Goal: Task Accomplishment & Management: Use online tool/utility

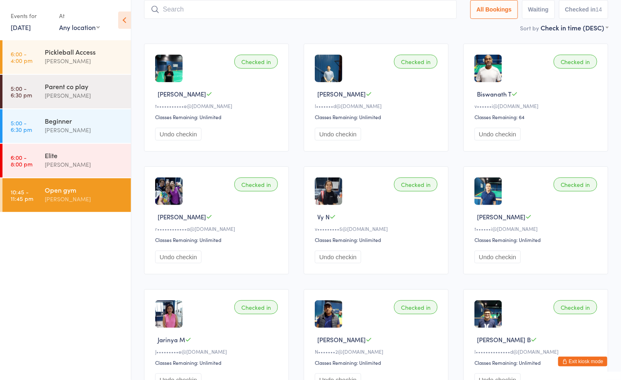
click at [93, 198] on div "[PERSON_NAME]" at bounding box center [84, 198] width 79 height 9
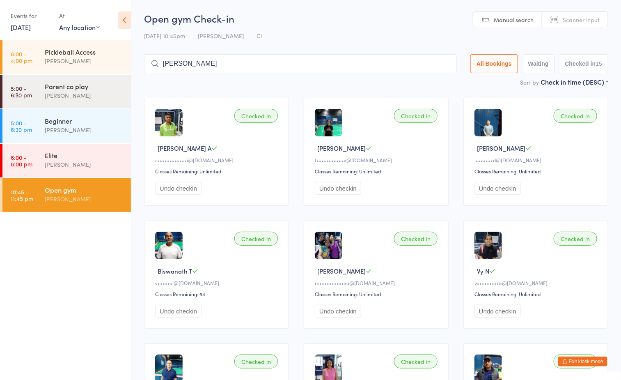
type input "[PERSON_NAME]"
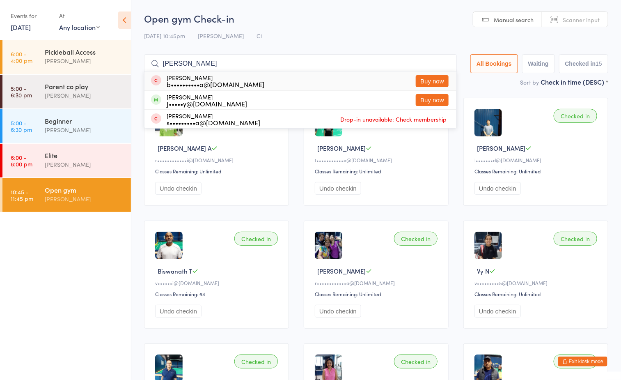
click at [442, 63] on input "[PERSON_NAME]" at bounding box center [300, 63] width 313 height 19
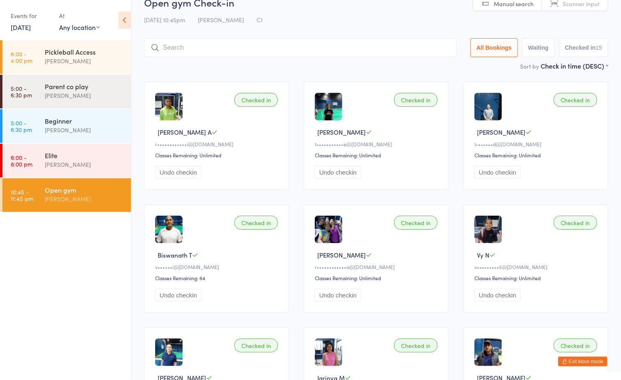
scroll to position [54, 0]
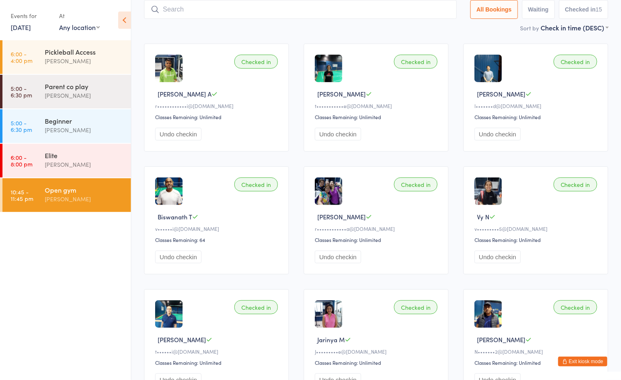
click at [77, 281] on ul "6:00 - 4:00 pm Pickleball Access [PERSON_NAME] 5:00 - 6:30 pm Parent co play [P…" at bounding box center [65, 210] width 131 height 340
click at [114, 198] on div "[PERSON_NAME]" at bounding box center [84, 198] width 79 height 9
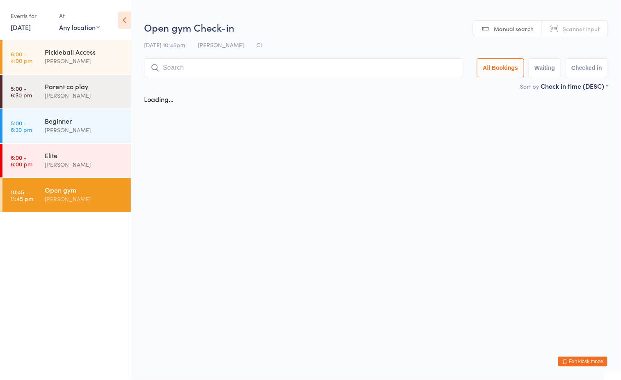
scroll to position [0, 0]
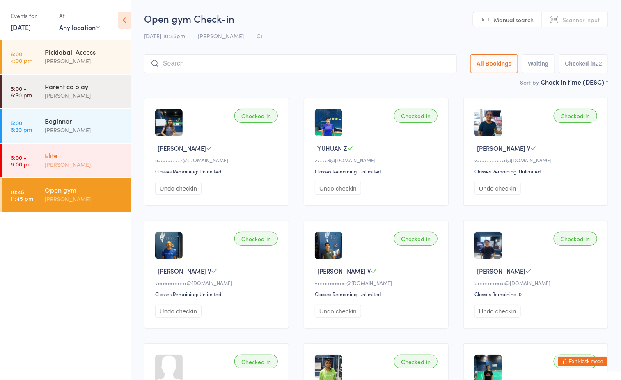
click at [55, 163] on div "[PERSON_NAME]" at bounding box center [84, 164] width 79 height 9
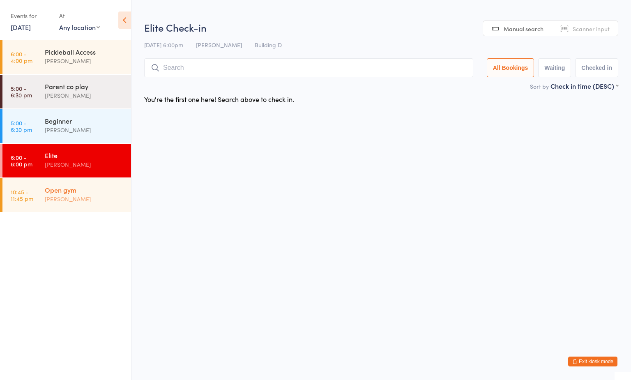
click at [60, 190] on div "Open gym" at bounding box center [84, 189] width 79 height 9
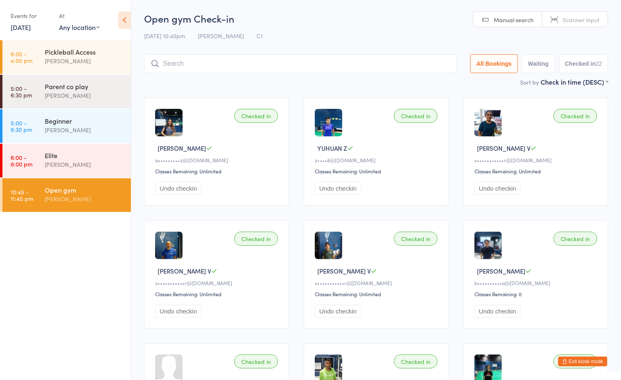
click at [412, 20] on h2 "Open gym Check-in" at bounding box center [376, 18] width 464 height 14
click at [345, 65] on input "search" at bounding box center [300, 63] width 313 height 19
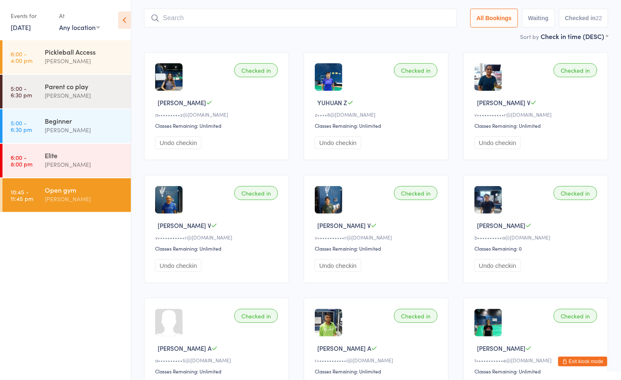
scroll to position [54, 0]
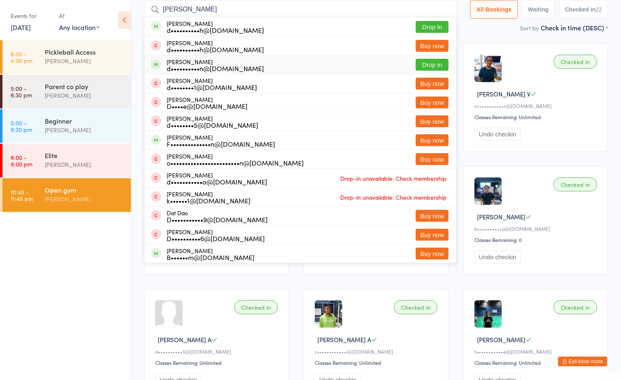
type input "[PERSON_NAME]"
click at [420, 59] on button "Drop in" at bounding box center [432, 65] width 33 height 12
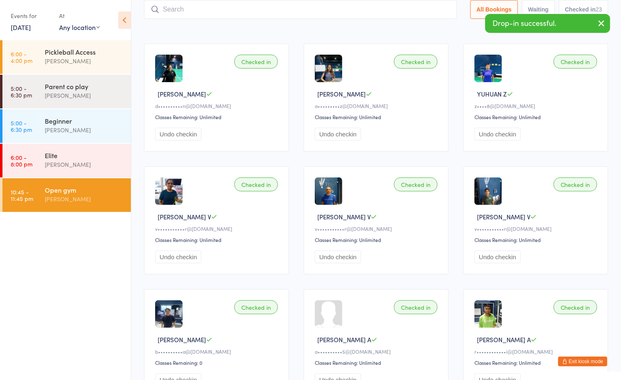
click at [298, 28] on div "Sort by Check in time (DESC) First name (ASC) First name (DESC) Last name (ASC)…" at bounding box center [376, 27] width 464 height 9
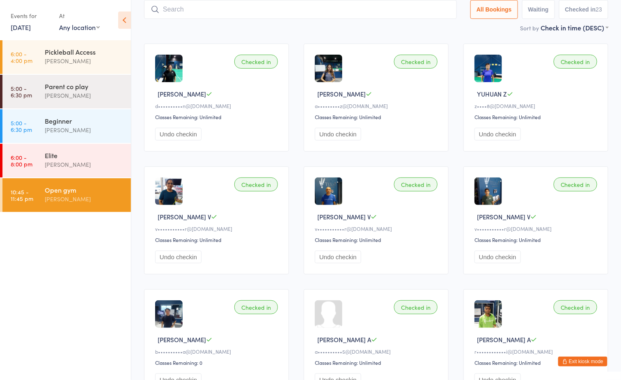
click at [378, 30] on div "Sort by Check in time (DESC) First name (ASC) First name (DESC) Last name (ASC)…" at bounding box center [376, 27] width 464 height 9
click at [102, 187] on div "Open gym" at bounding box center [84, 189] width 79 height 9
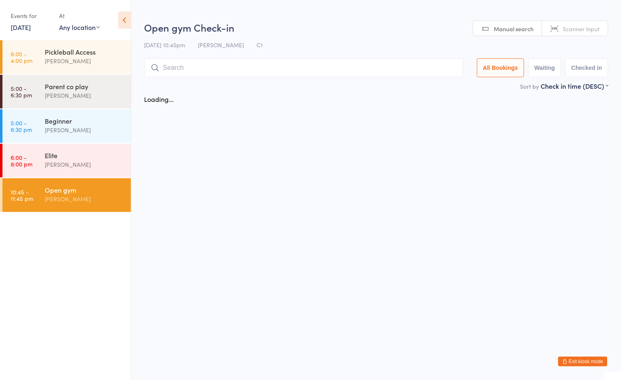
scroll to position [0, 0]
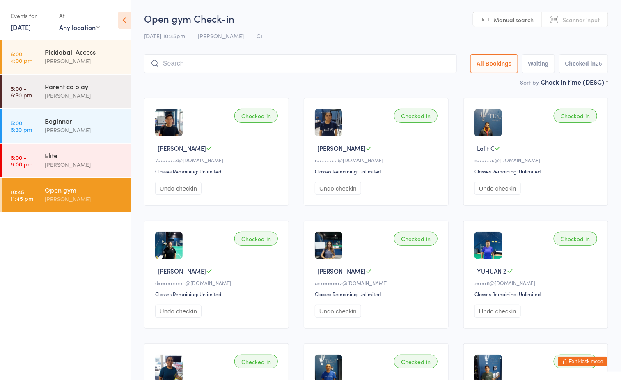
click at [341, 20] on h2 "Open gym Check-in" at bounding box center [376, 18] width 464 height 14
click at [310, 69] on input "search" at bounding box center [300, 63] width 313 height 19
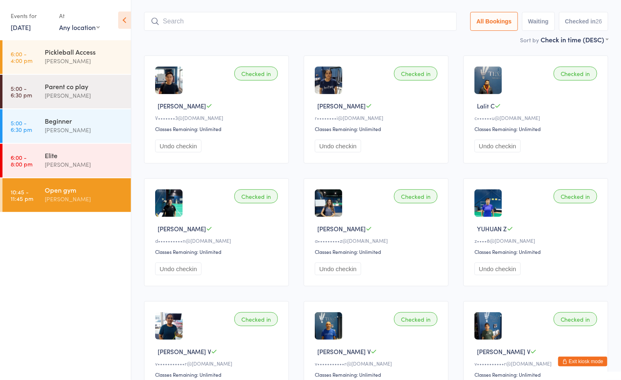
scroll to position [54, 0]
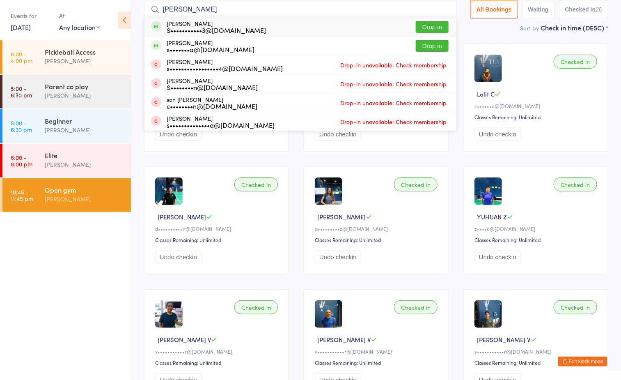
type input "[PERSON_NAME]"
click at [430, 26] on button "Drop in" at bounding box center [432, 27] width 33 height 12
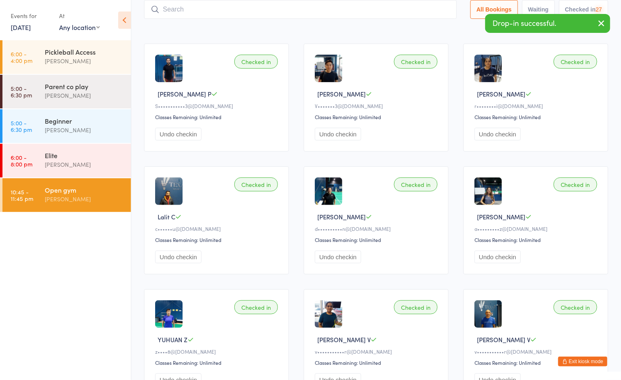
click at [262, 31] on div "Sort by Check in time (DESC) First name (ASC) First name (DESC) Last name (ASC)…" at bounding box center [376, 27] width 464 height 9
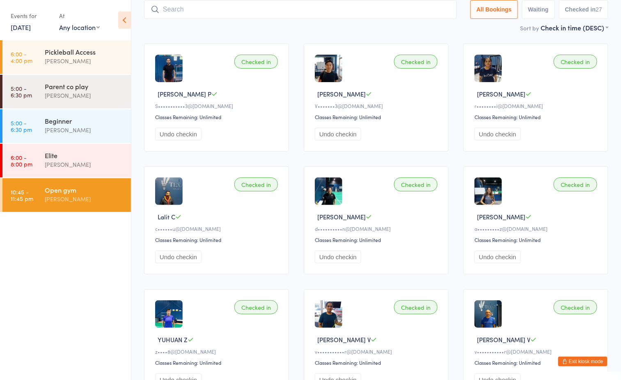
click at [343, 27] on div "Sort by Check in time (DESC) First name (ASC) First name (DESC) Last name (ASC)…" at bounding box center [376, 27] width 464 height 9
click at [127, 273] on ul "6:00 - 4:00 pm Pickleball Access [PERSON_NAME] 5:00 - 6:30 pm Parent co play [P…" at bounding box center [65, 210] width 131 height 340
click at [46, 265] on ul "6:00 - 4:00 pm Pickleball Access [PERSON_NAME] 5:00 - 6:30 pm Parent co play [P…" at bounding box center [65, 210] width 131 height 340
click at [589, 359] on button "Exit kiosk mode" at bounding box center [582, 361] width 49 height 10
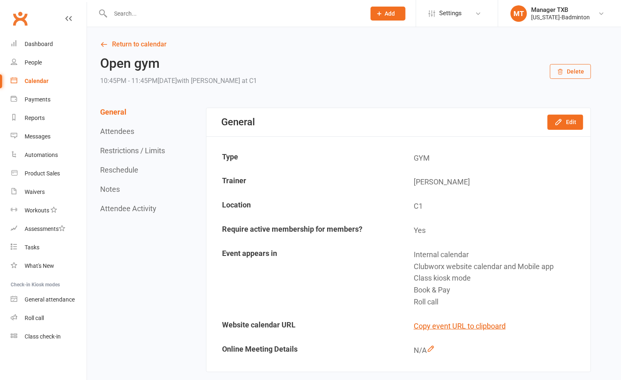
click at [196, 11] on input "text" at bounding box center [234, 13] width 252 height 11
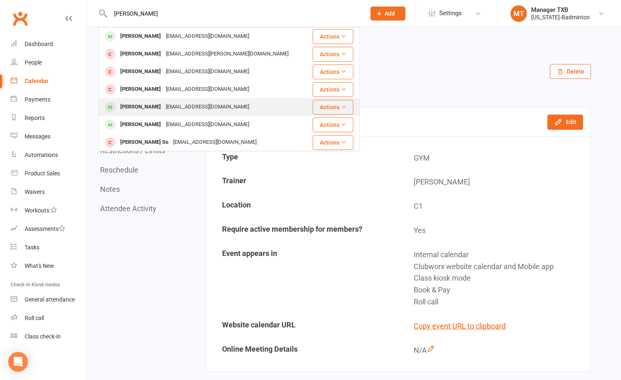
scroll to position [0, 0]
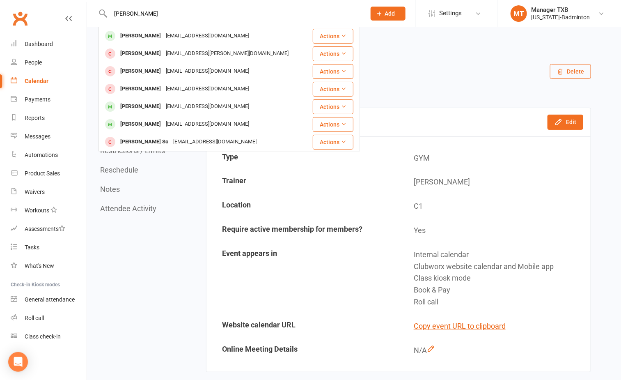
drag, startPoint x: 136, startPoint y: 15, endPoint x: 97, endPoint y: 18, distance: 38.7
click at [97, 18] on react-component "[PERSON_NAME] [EMAIL_ADDRESS][DOMAIN_NAME] Actions [PERSON_NAME] [EMAIL_ADDRESS…" at bounding box center [180, 13] width 360 height 27
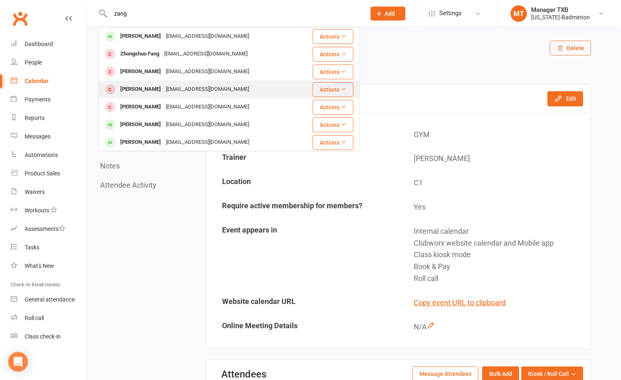
scroll to position [0, 0]
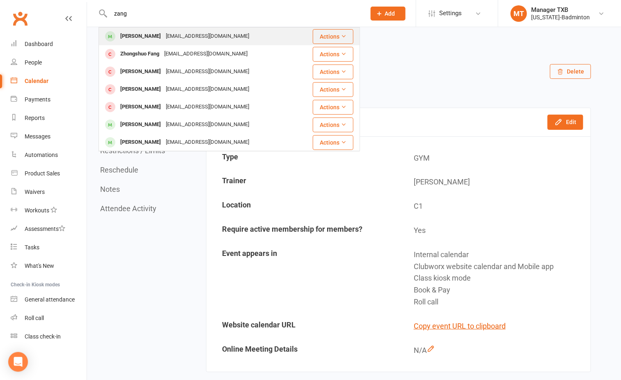
type input "zang"
click at [169, 38] on div "imying@gmail.com" at bounding box center [207, 36] width 88 height 12
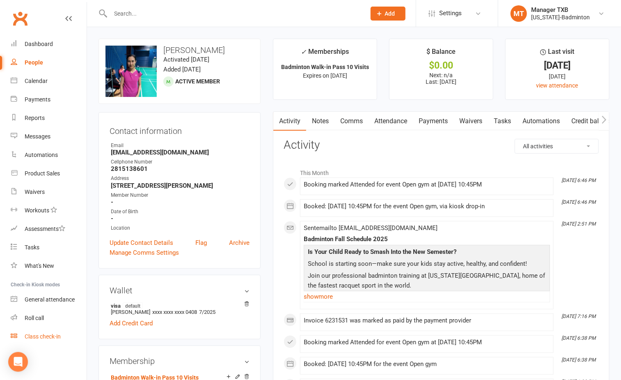
click at [46, 336] on div "Class check-in" at bounding box center [43, 336] width 36 height 7
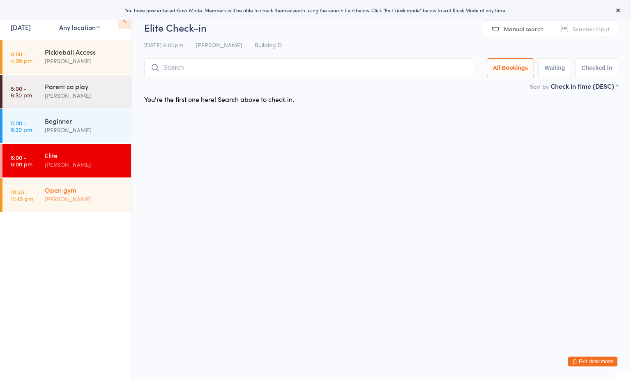
click at [69, 189] on div "Open gym" at bounding box center [84, 189] width 79 height 9
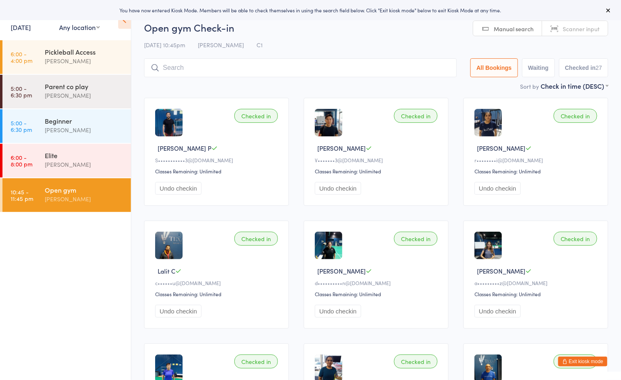
click at [330, 34] on h2 "Open gym Check-in" at bounding box center [376, 28] width 464 height 14
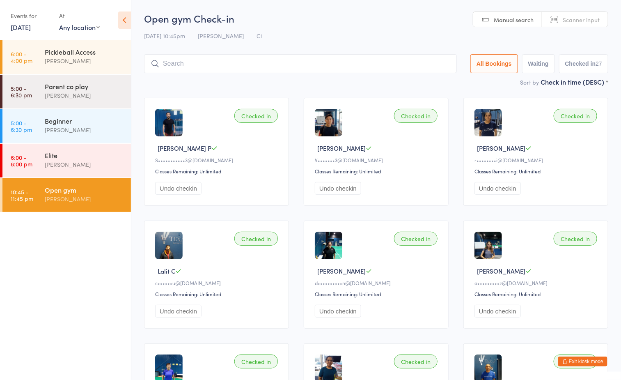
click at [353, 16] on h2 "Open gym Check-in" at bounding box center [376, 18] width 464 height 14
click at [244, 61] on input "search" at bounding box center [300, 63] width 313 height 19
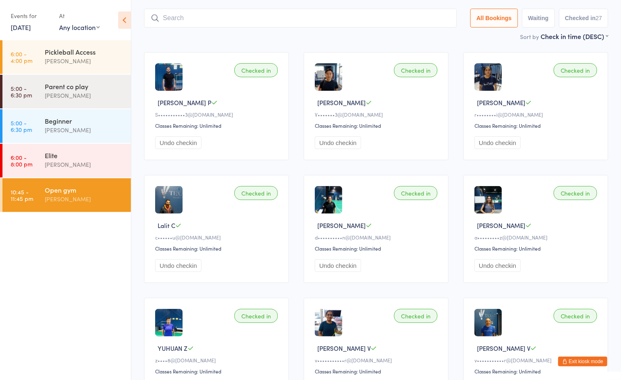
scroll to position [54, 0]
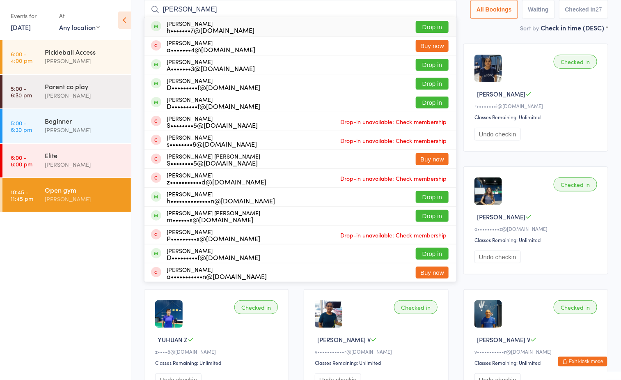
type input "mohammad"
click at [431, 25] on button "Drop in" at bounding box center [432, 27] width 33 height 12
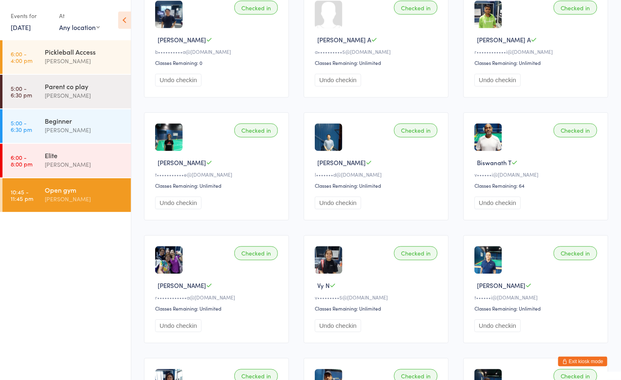
scroll to position [670, 0]
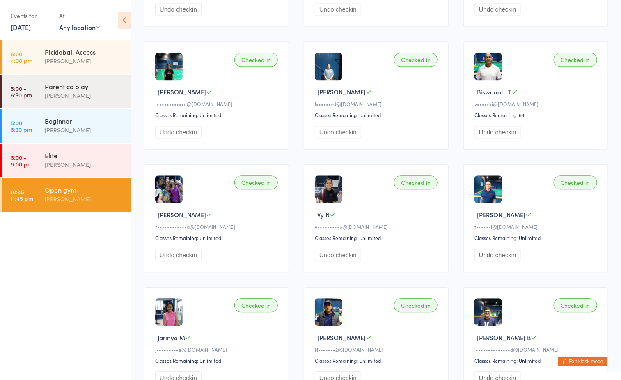
click at [583, 361] on button "Exit kiosk mode" at bounding box center [582, 361] width 49 height 10
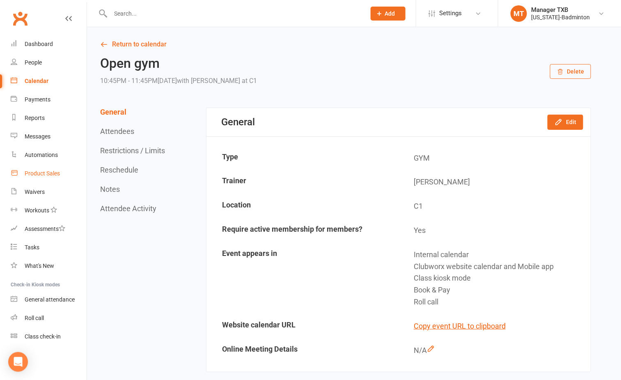
click at [30, 175] on div "Product Sales" at bounding box center [42, 173] width 35 height 7
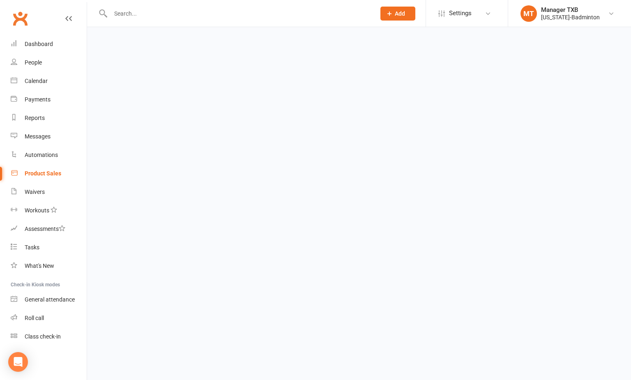
select select "100"
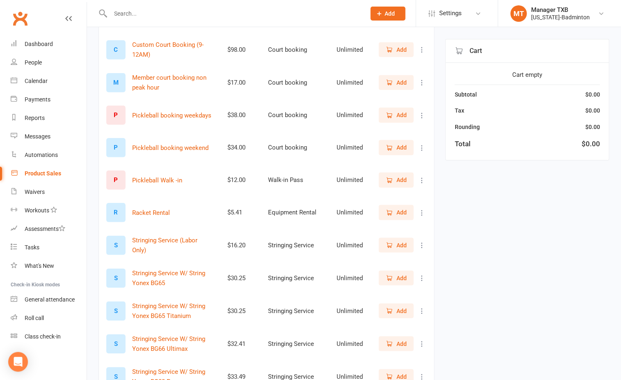
scroll to position [308, 0]
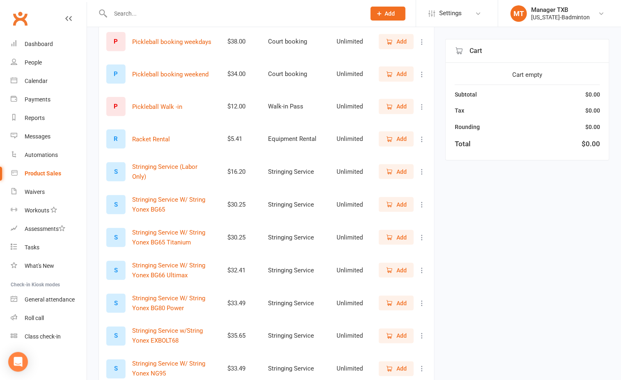
click at [402, 170] on span "Add" at bounding box center [402, 171] width 10 height 9
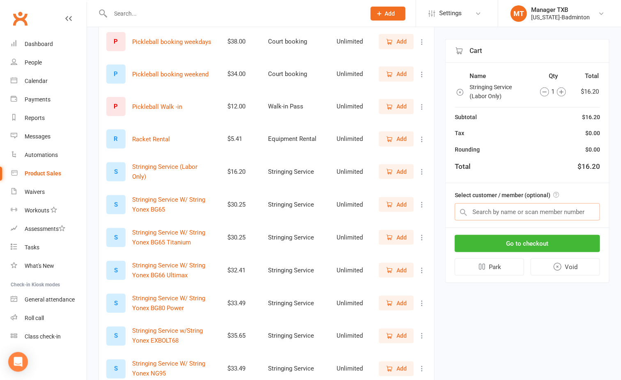
click at [512, 214] on input "text" at bounding box center [527, 211] width 145 height 17
type input "s"
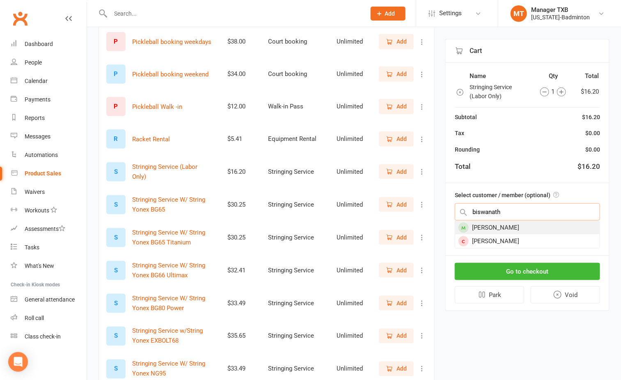
type input "biswanath"
click at [512, 225] on div "[PERSON_NAME]" at bounding box center [527, 228] width 145 height 14
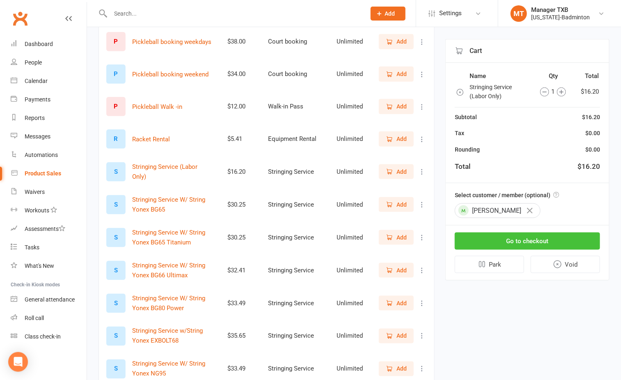
click at [521, 244] on button "Go to checkout" at bounding box center [527, 240] width 145 height 17
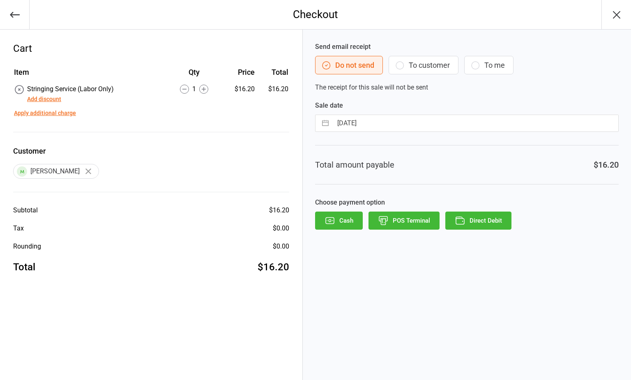
click at [421, 58] on div "Send email receipt Do not send To customer To me The receipt for this sale will…" at bounding box center [466, 67] width 303 height 51
click at [424, 65] on button "To customer" at bounding box center [423, 65] width 70 height 18
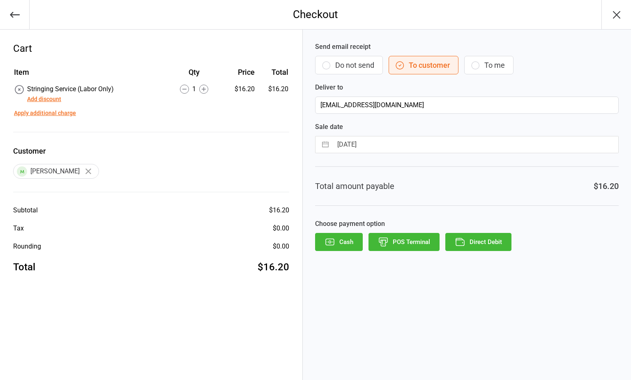
click at [473, 247] on button "Direct Debit" at bounding box center [478, 242] width 66 height 18
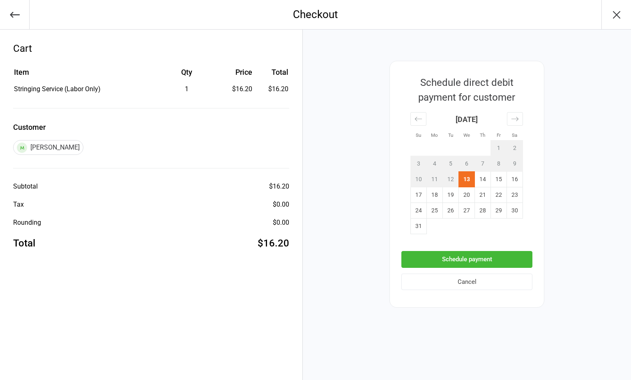
click at [476, 269] on div "Schedule payment Cancel" at bounding box center [466, 270] width 131 height 39
click at [477, 264] on button "Schedule payment" at bounding box center [466, 259] width 131 height 17
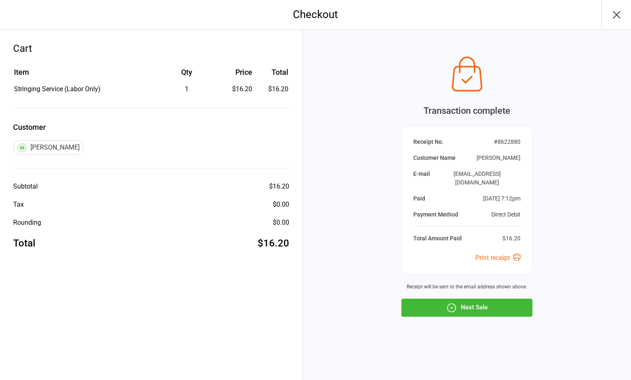
click at [615, 19] on icon "button" at bounding box center [616, 14] width 13 height 13
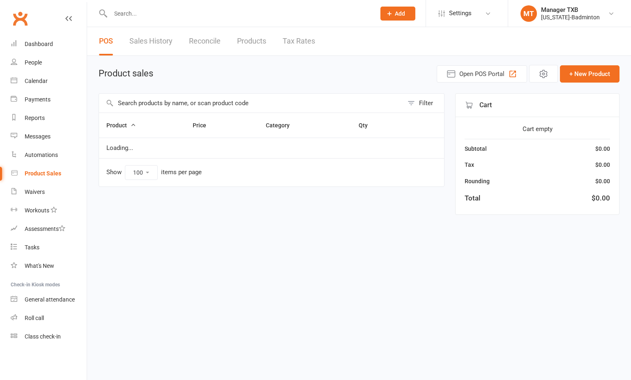
select select "100"
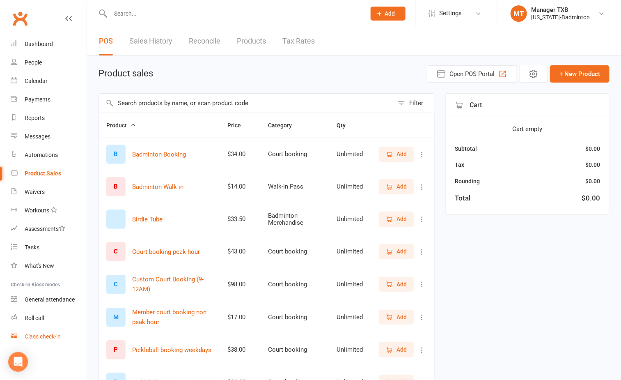
click at [42, 336] on div "Class check-in" at bounding box center [43, 336] width 36 height 7
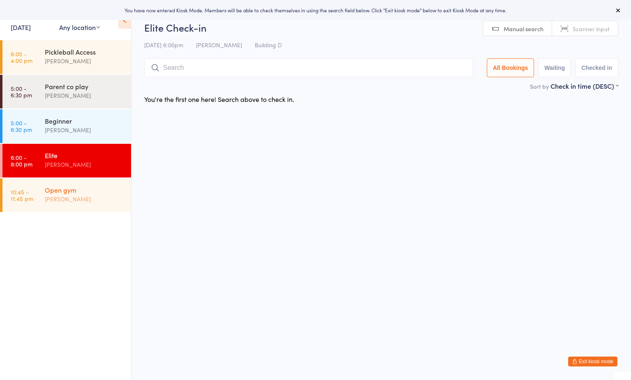
click at [97, 182] on div "Open gym [PERSON_NAME]" at bounding box center [88, 194] width 86 height 32
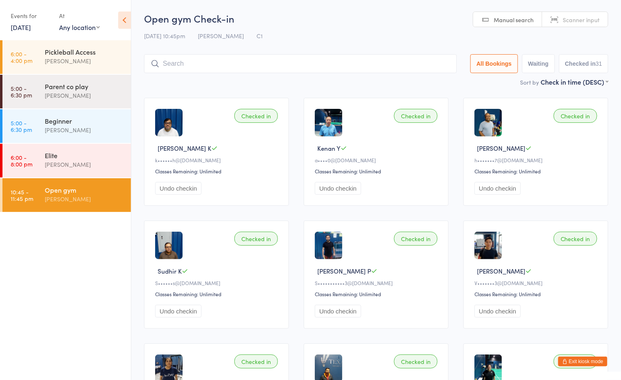
click at [324, 28] on div "Open gym Check-in 13 Aug 10:45pm Boyd Tahtat C1 Manual search Scanner input All…" at bounding box center [376, 44] width 464 height 66
drag, startPoint x: 90, startPoint y: 202, endPoint x: 88, endPoint y: 207, distance: 5.1
click at [90, 202] on div "[PERSON_NAME]" at bounding box center [84, 198] width 79 height 9
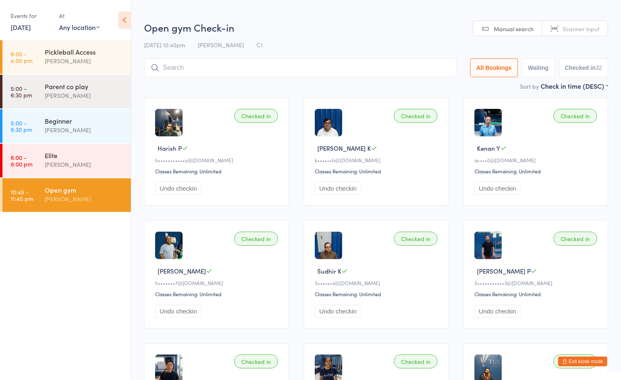
click at [103, 193] on div "Open gym" at bounding box center [84, 189] width 79 height 9
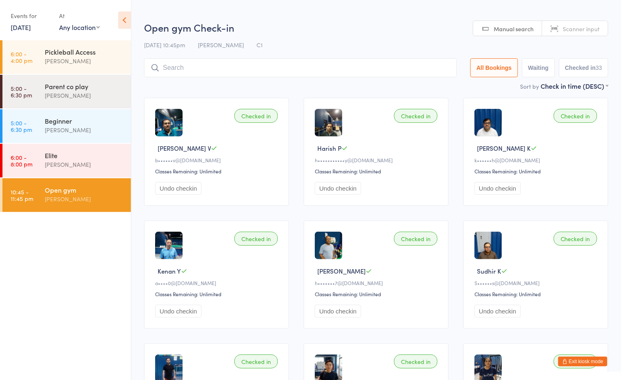
click at [330, 30] on h2 "Open gym Check-in" at bounding box center [376, 28] width 464 height 14
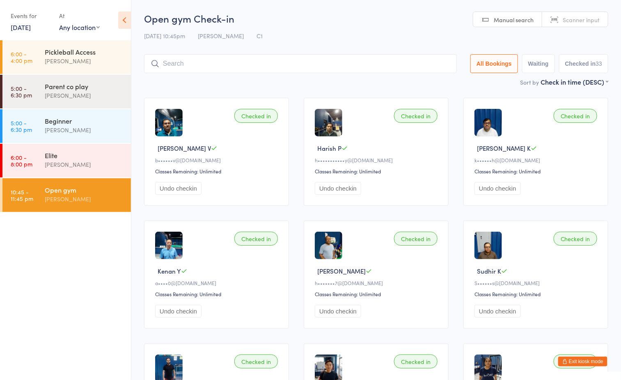
click at [328, 61] on input "search" at bounding box center [300, 63] width 313 height 19
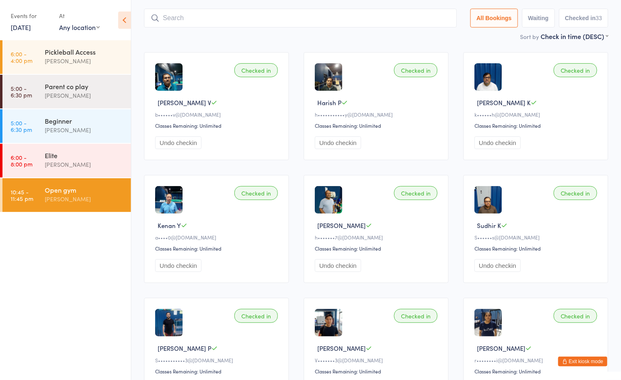
scroll to position [54, 0]
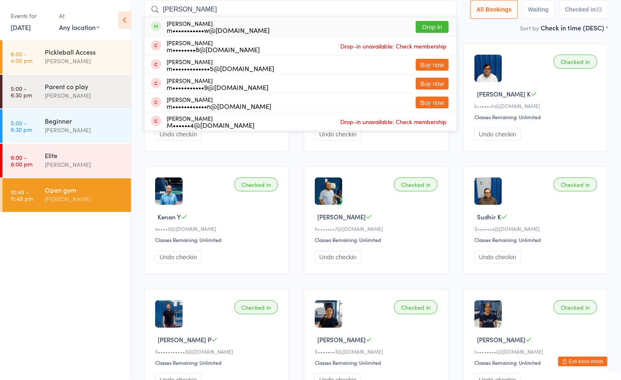
type input "melvin"
click at [432, 22] on button "Drop in" at bounding box center [432, 27] width 33 height 12
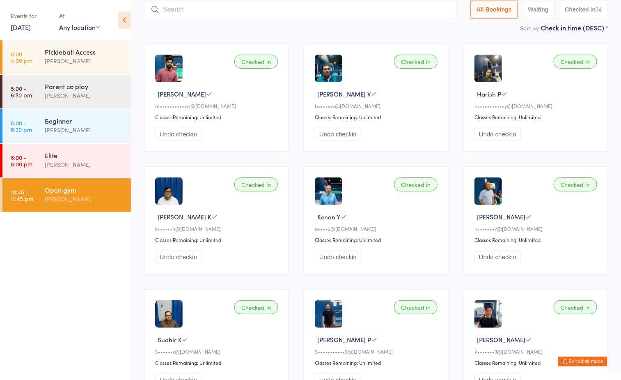
click at [113, 198] on div "[PERSON_NAME]" at bounding box center [84, 198] width 79 height 9
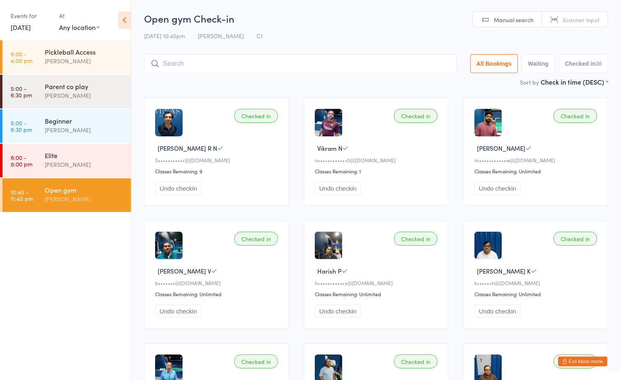
click at [318, 21] on h2 "Open gym Check-in" at bounding box center [376, 18] width 464 height 14
click at [89, 194] on div "[PERSON_NAME]" at bounding box center [84, 198] width 79 height 9
click at [288, 21] on h2 "Open gym Check-in" at bounding box center [376, 18] width 464 height 14
click at [58, 262] on ul "6:00 - 4:00 pm Pickleball Access [PERSON_NAME] 5:00 - 6:30 pm Parent co play [P…" at bounding box center [65, 210] width 131 height 340
click at [37, 259] on ul "6:00 - 4:00 pm Pickleball Access [PERSON_NAME] 5:00 - 6:30 pm Parent co play [P…" at bounding box center [65, 210] width 131 height 340
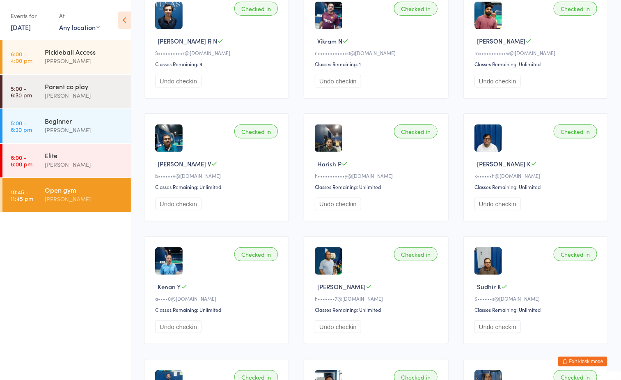
scroll to position [123, 0]
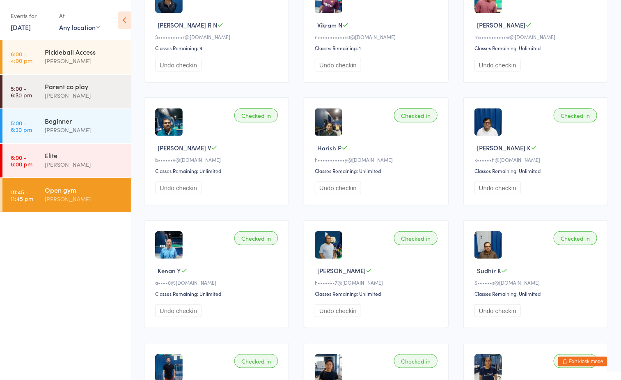
drag, startPoint x: 41, startPoint y: 269, endPoint x: 51, endPoint y: 233, distance: 37.0
click at [44, 267] on ul "6:00 - 4:00 pm Pickleball Access [PERSON_NAME] 5:00 - 6:30 pm Parent co play [P…" at bounding box center [65, 210] width 131 height 340
click at [64, 203] on div "[PERSON_NAME]" at bounding box center [84, 198] width 79 height 9
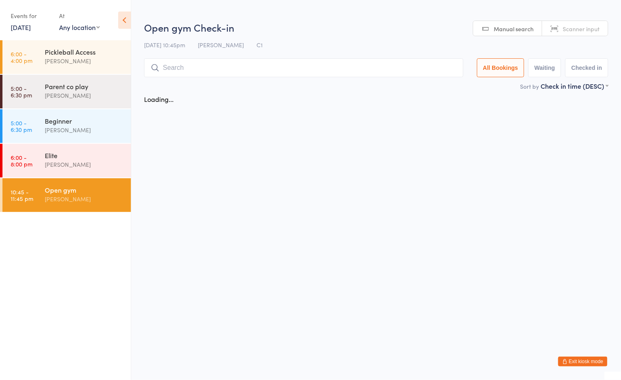
scroll to position [0, 0]
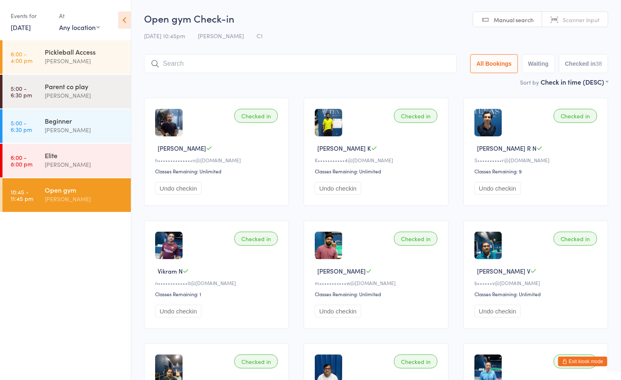
click at [68, 293] on ul "6:00 - 4:00 pm Pickleball Access [PERSON_NAME] 5:00 - 6:30 pm Parent co play [P…" at bounding box center [65, 210] width 131 height 340
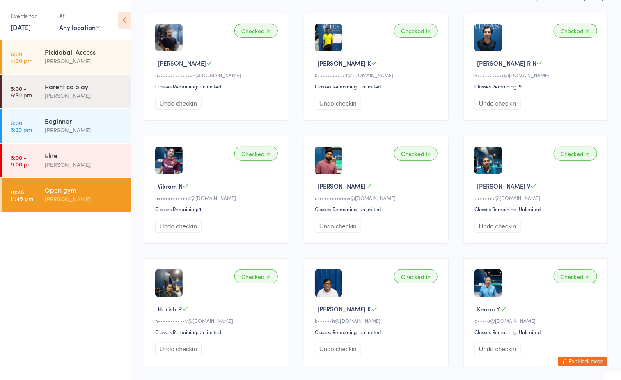
scroll to position [123, 0]
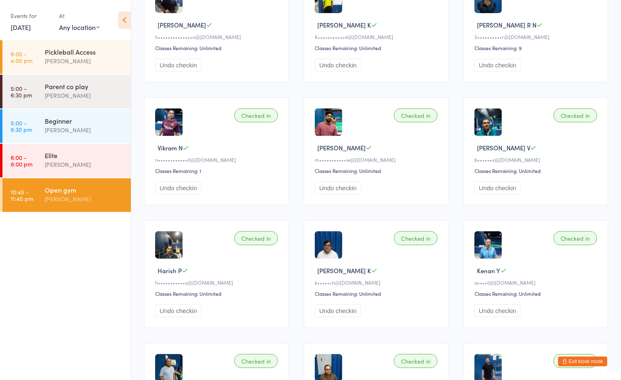
click at [89, 326] on ul "6:00 - 4:00 pm Pickleball Access [PERSON_NAME] 5:00 - 6:30 pm Parent co play [P…" at bounding box center [65, 210] width 131 height 340
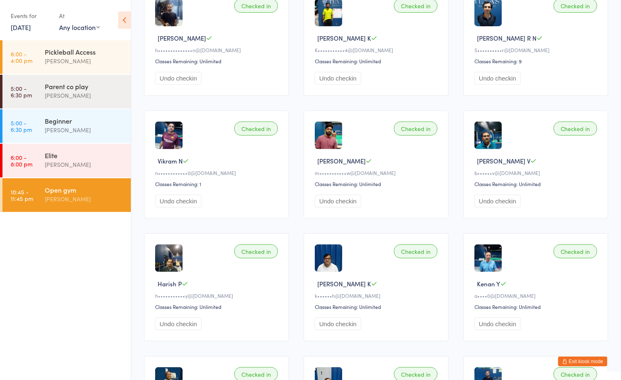
scroll to position [62, 0]
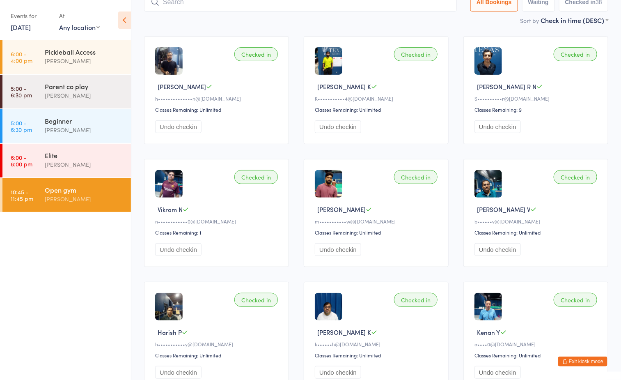
click at [103, 274] on ul "6:00 - 4:00 pm Pickleball Access [PERSON_NAME] 5:00 - 6:30 pm Parent co play [P…" at bounding box center [65, 210] width 131 height 340
click at [186, 4] on input "search" at bounding box center [300, 2] width 313 height 19
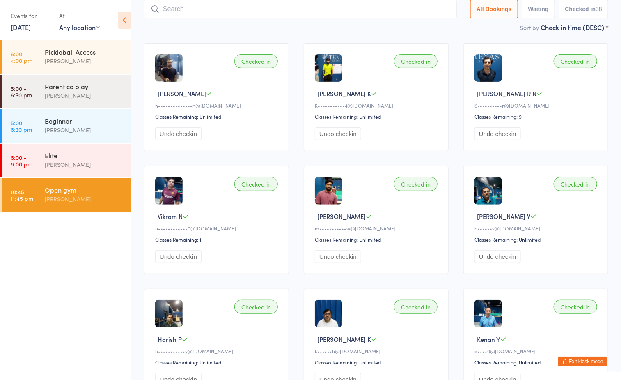
scroll to position [54, 0]
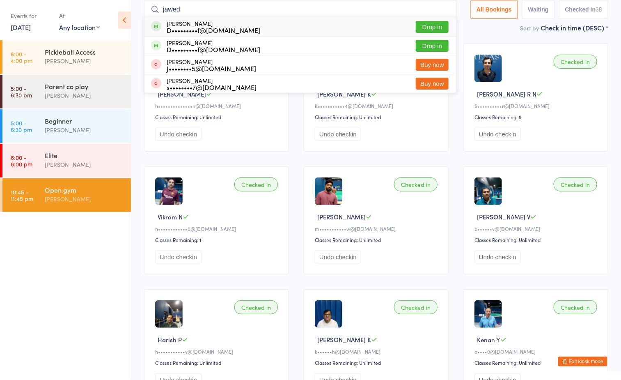
type input "jawed"
click at [429, 25] on button "Drop in" at bounding box center [432, 27] width 33 height 12
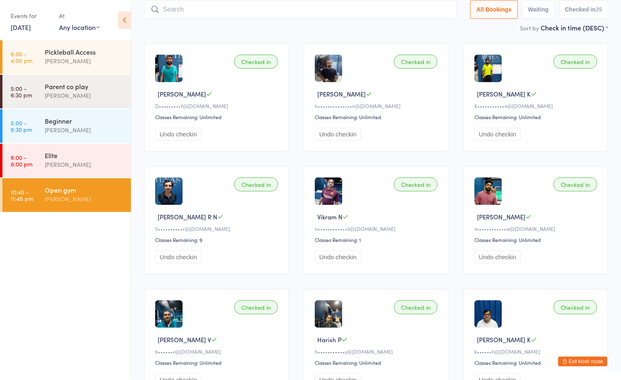
click at [424, 30] on div "Sort by Check in time (DESC) First name (ASC) First name (DESC) Last name (ASC)…" at bounding box center [376, 27] width 464 height 9
